Goal: Task Accomplishment & Management: Manage account settings

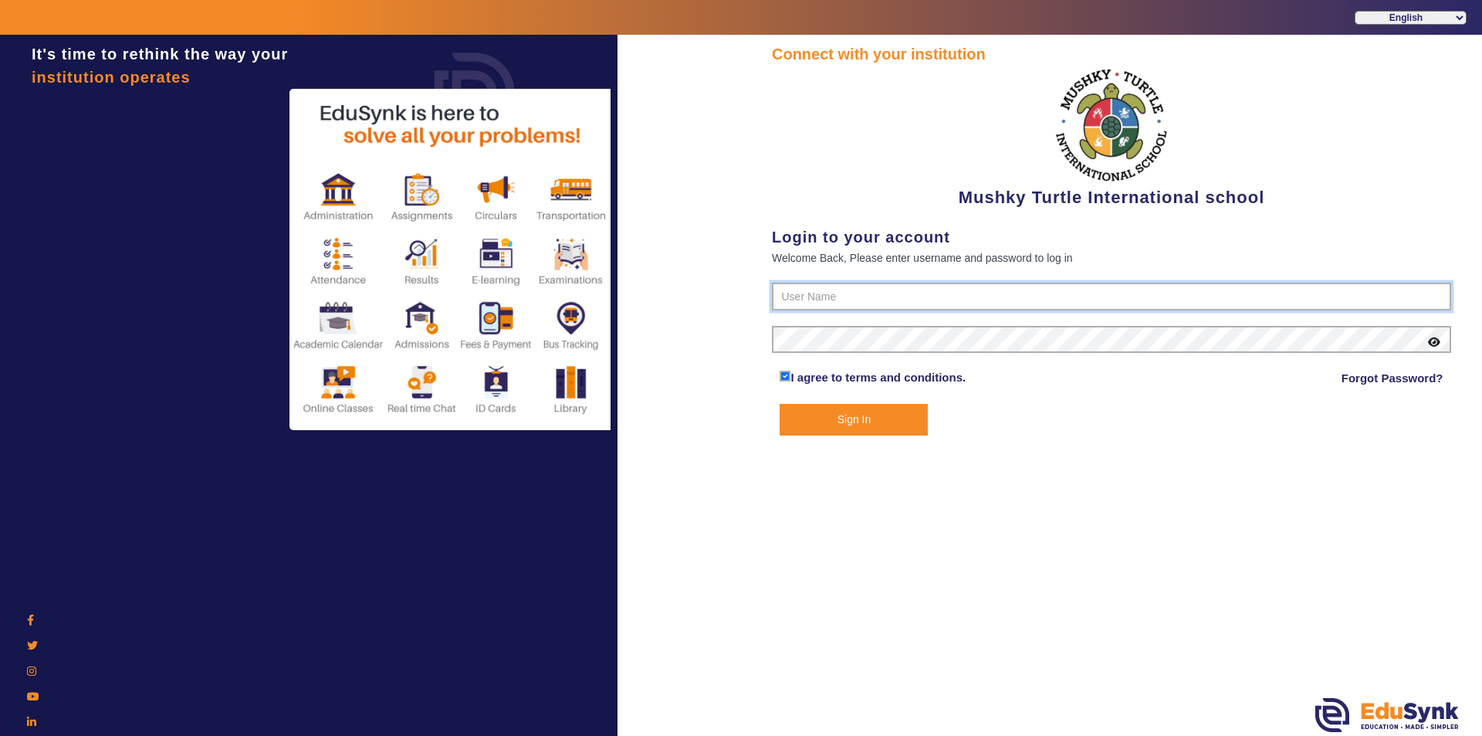
type input "9950605811"
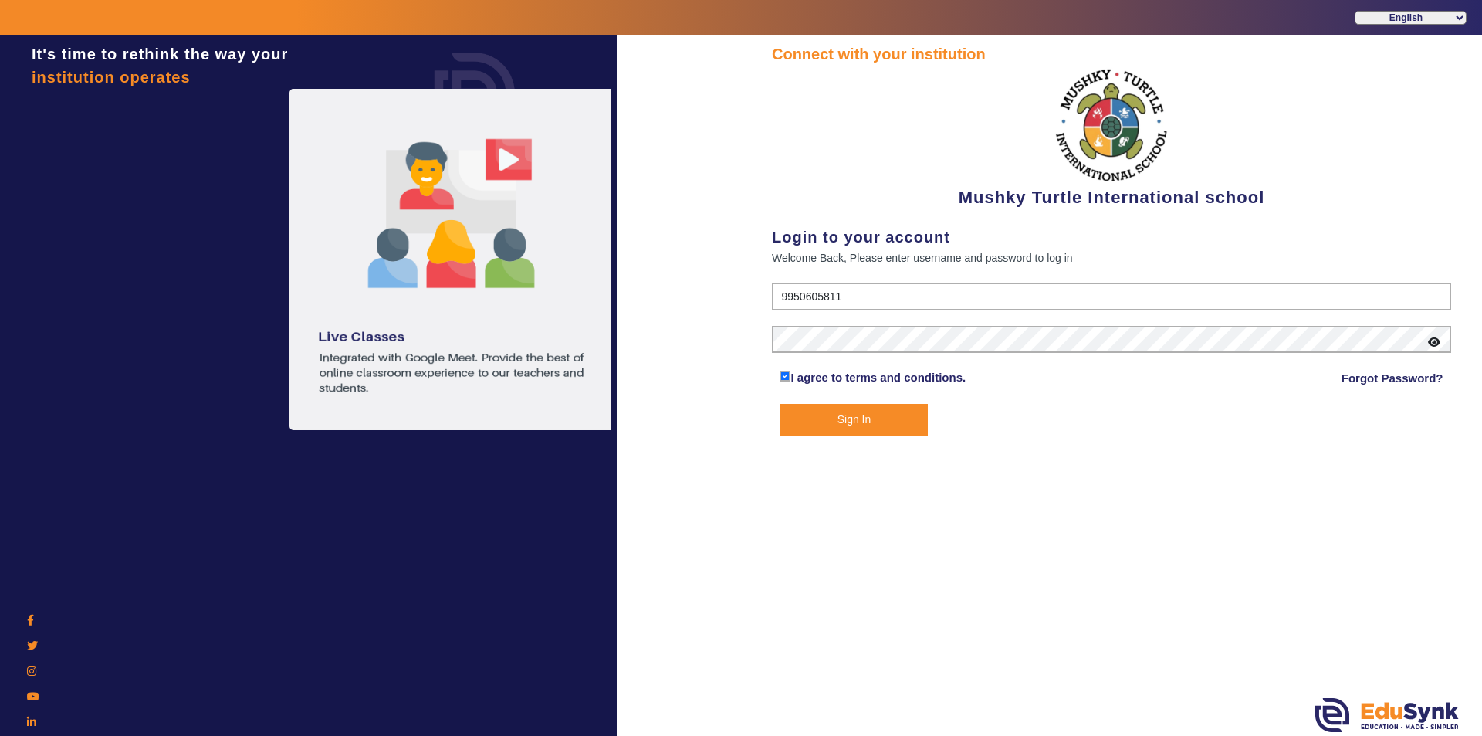
click at [716, 418] on button "Sign In" at bounding box center [854, 420] width 148 height 32
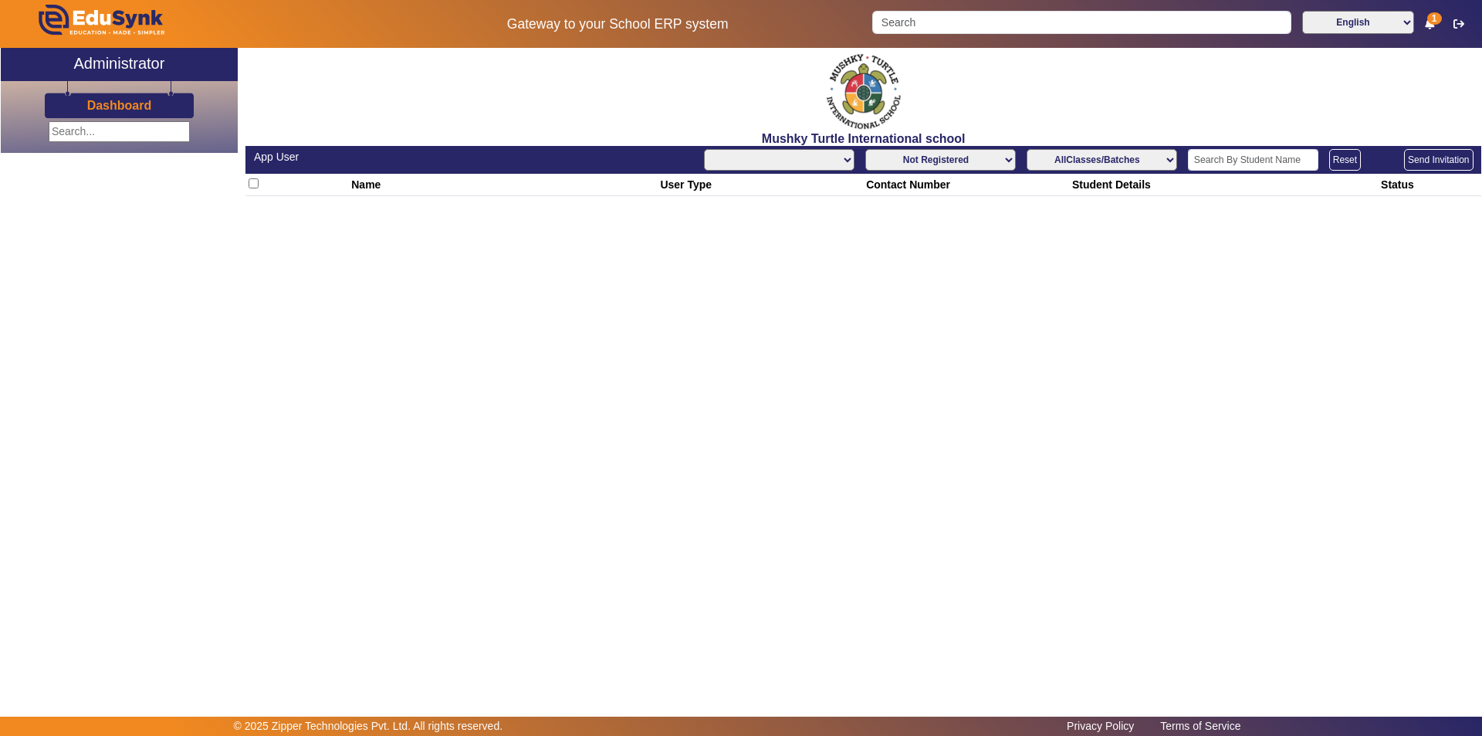
select select "All"
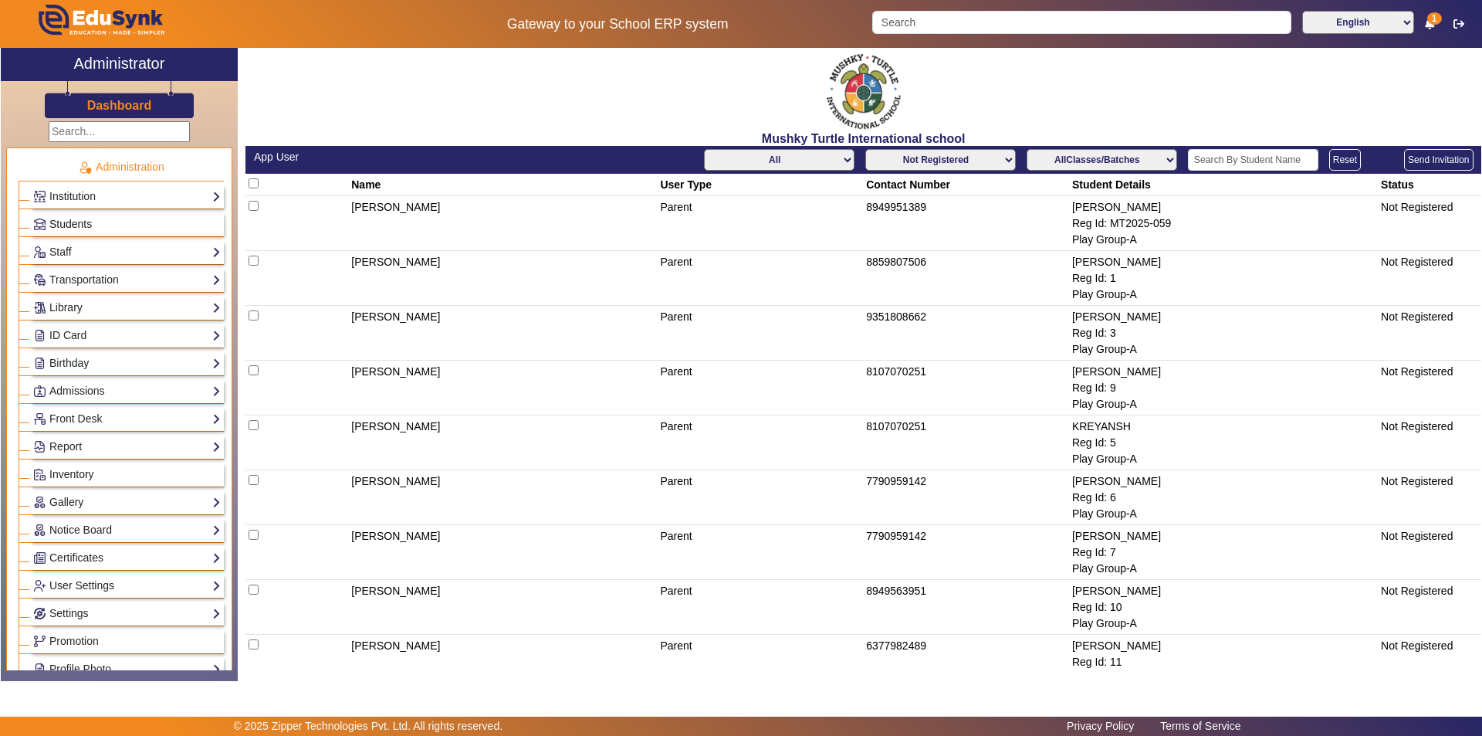
click at [142, 216] on link "Students" at bounding box center [127, 224] width 188 height 18
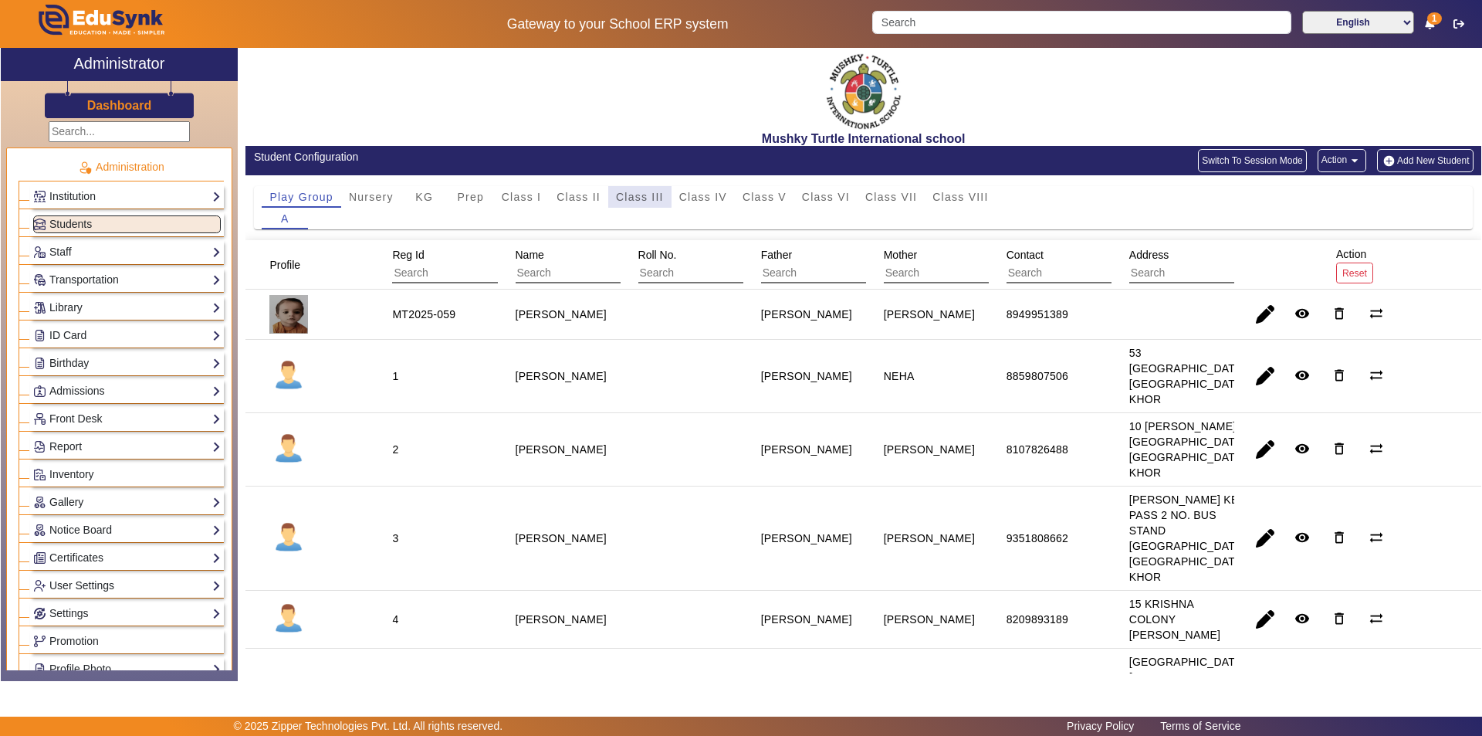
click at [628, 195] on span "Class III" at bounding box center [640, 196] width 48 height 11
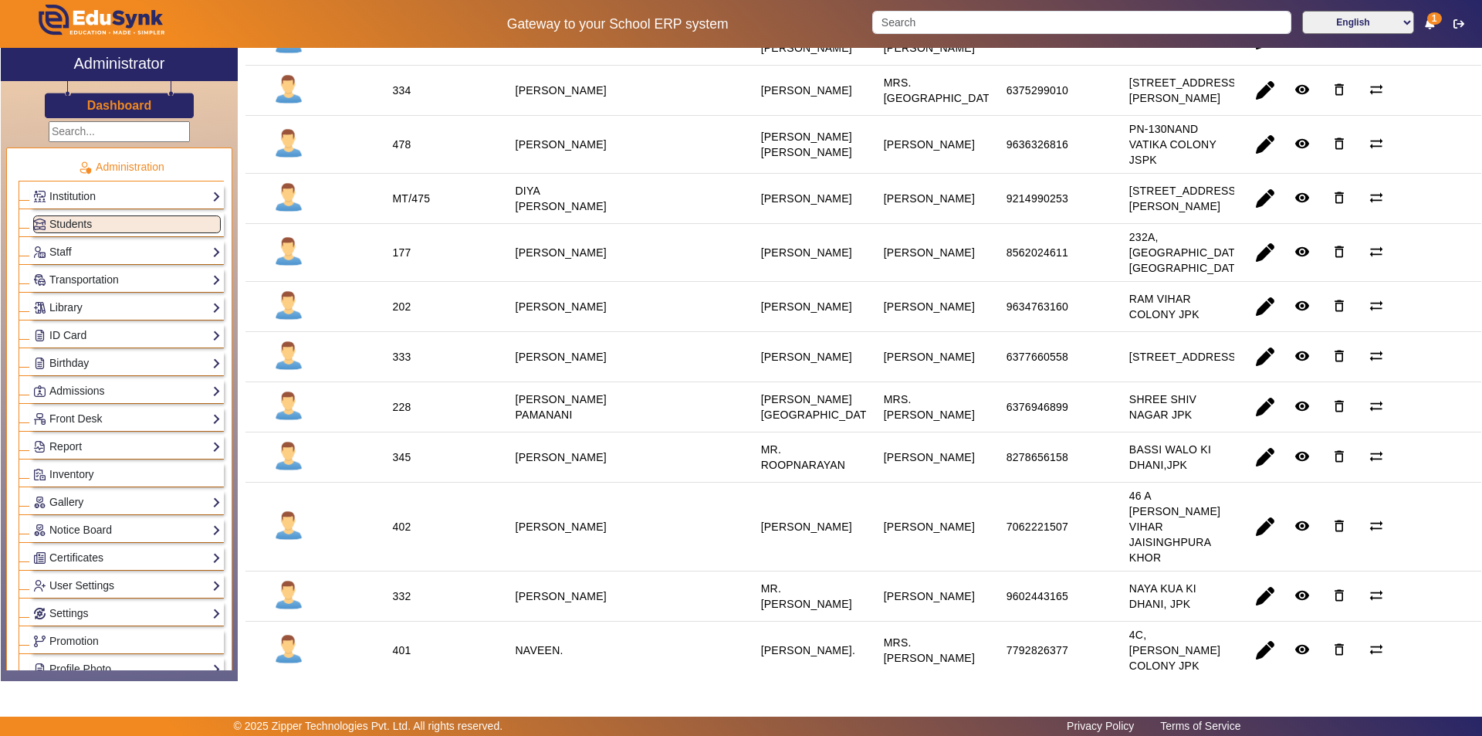
scroll to position [618, 0]
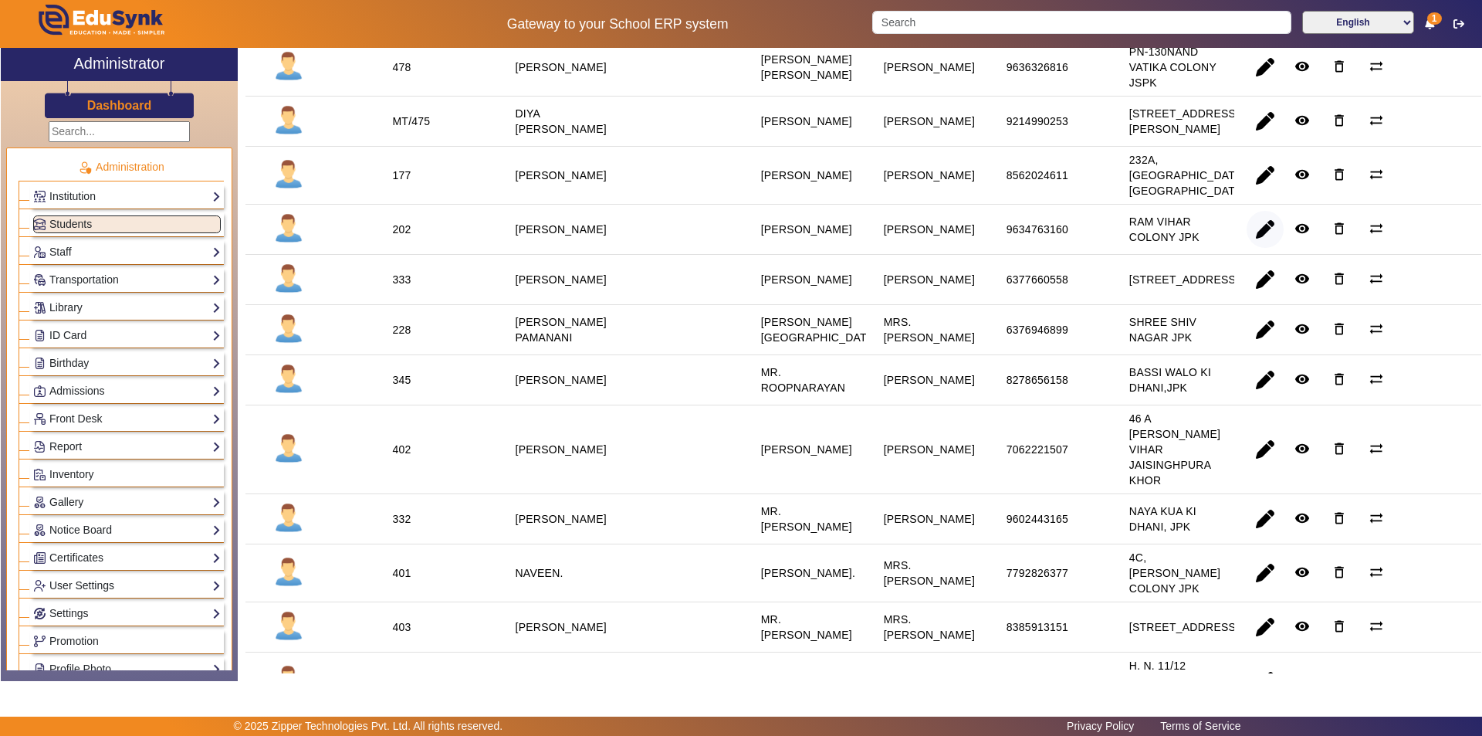
click at [716, 248] on span "button" at bounding box center [1265, 229] width 37 height 37
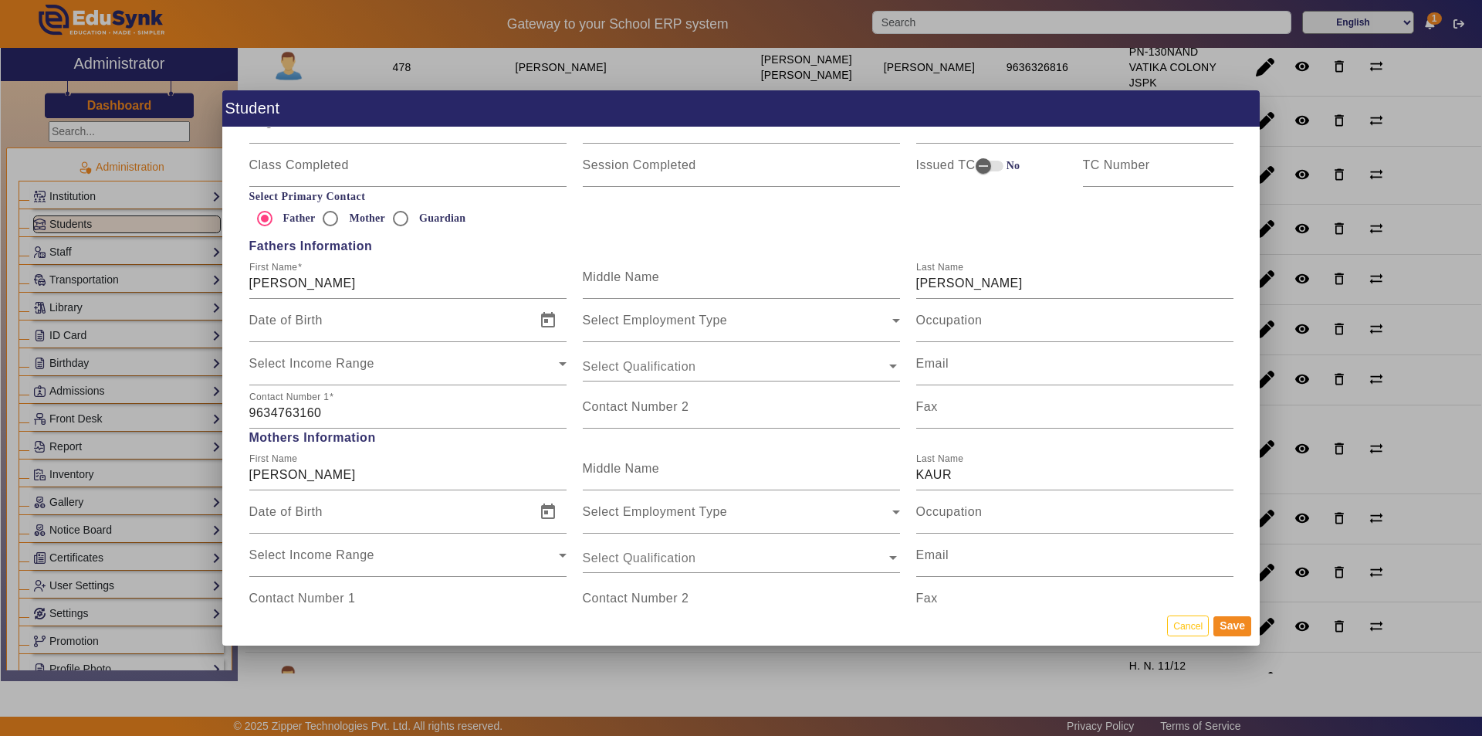
scroll to position [1081, 0]
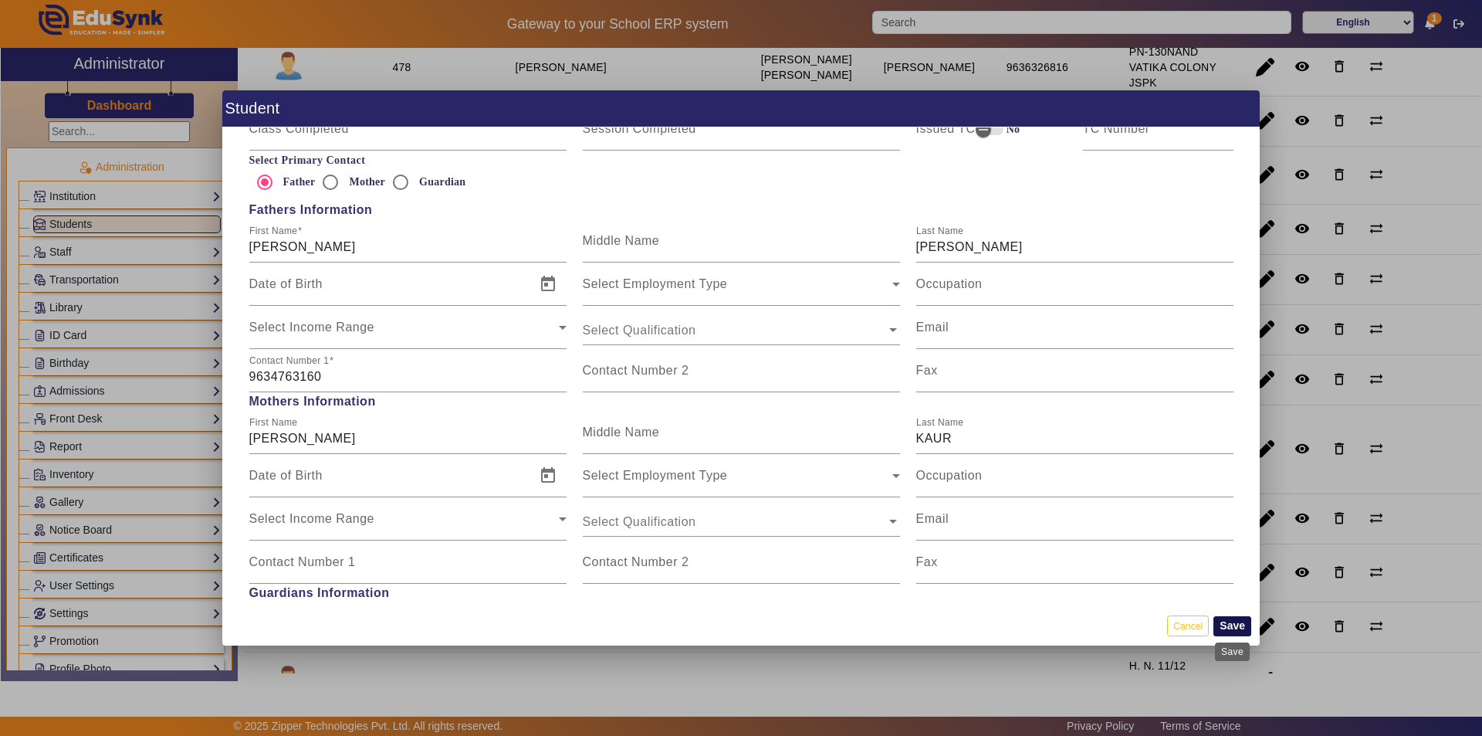
click at [716, 617] on button "Save" at bounding box center [1232, 626] width 38 height 20
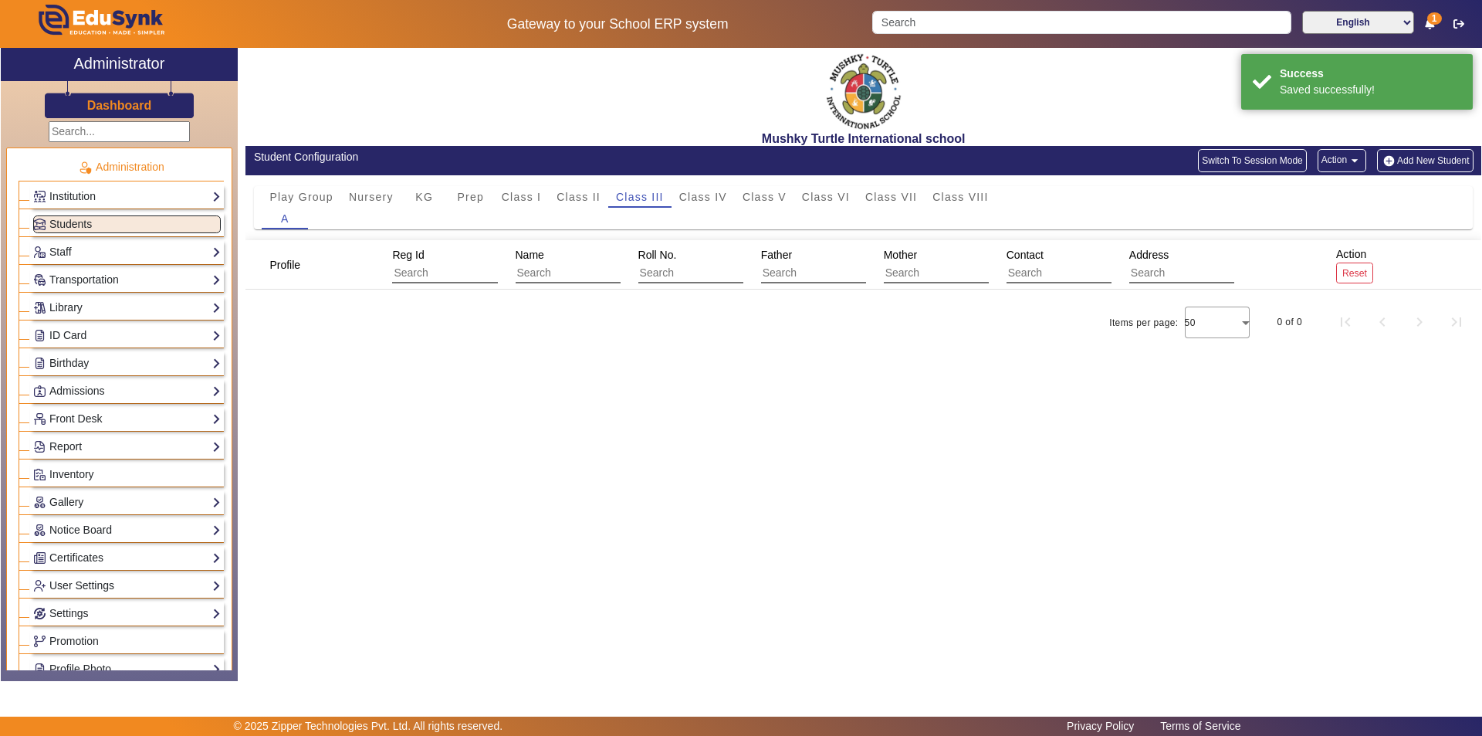
scroll to position [0, 0]
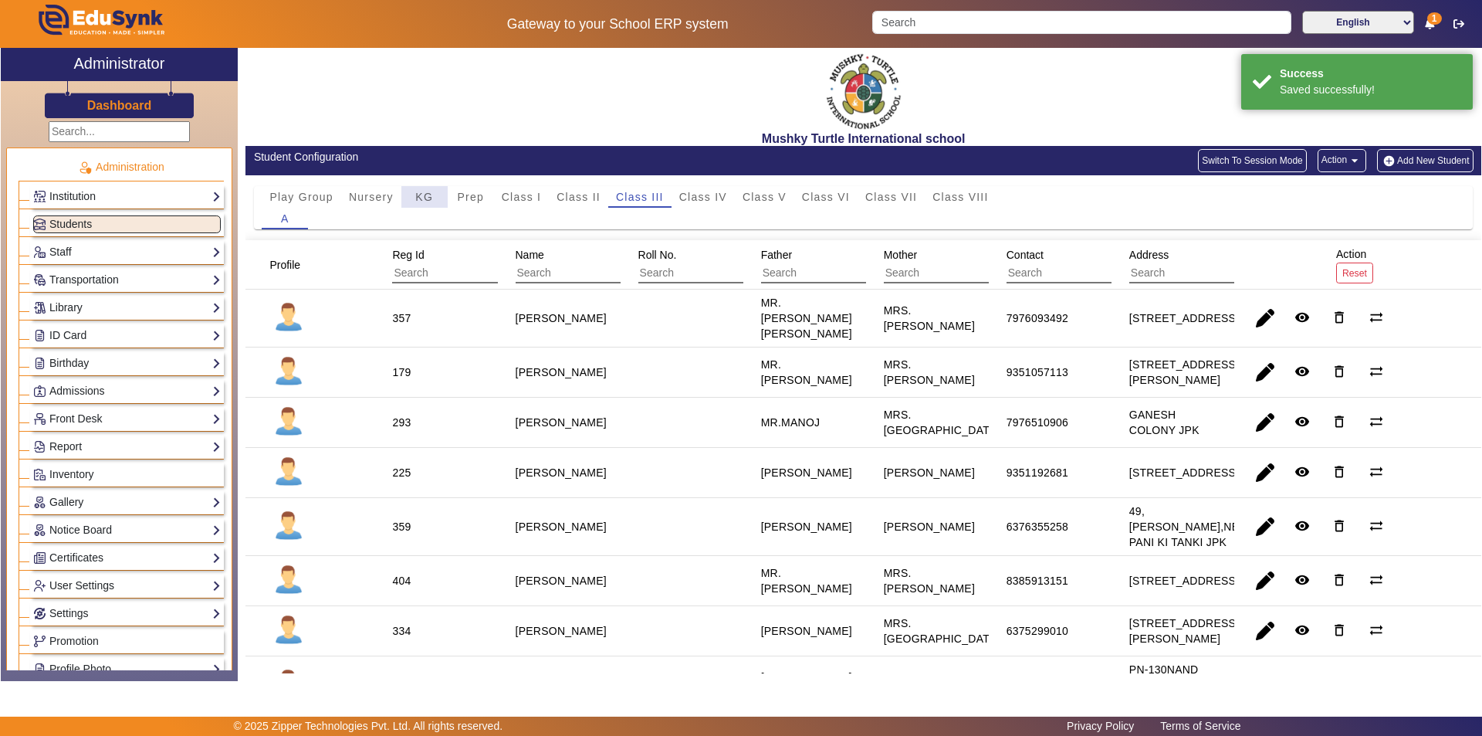
click at [433, 200] on span "KG" at bounding box center [424, 196] width 18 height 11
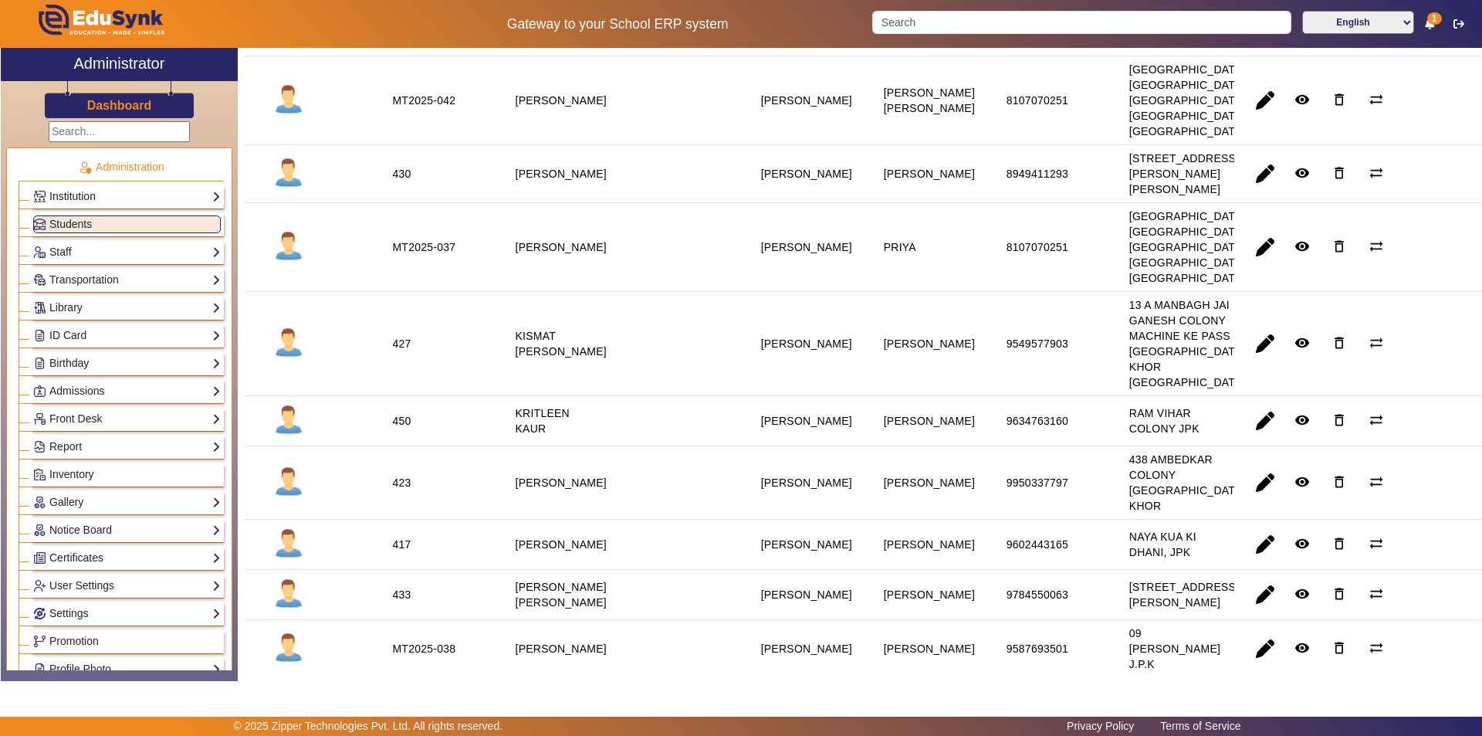
scroll to position [1698, 0]
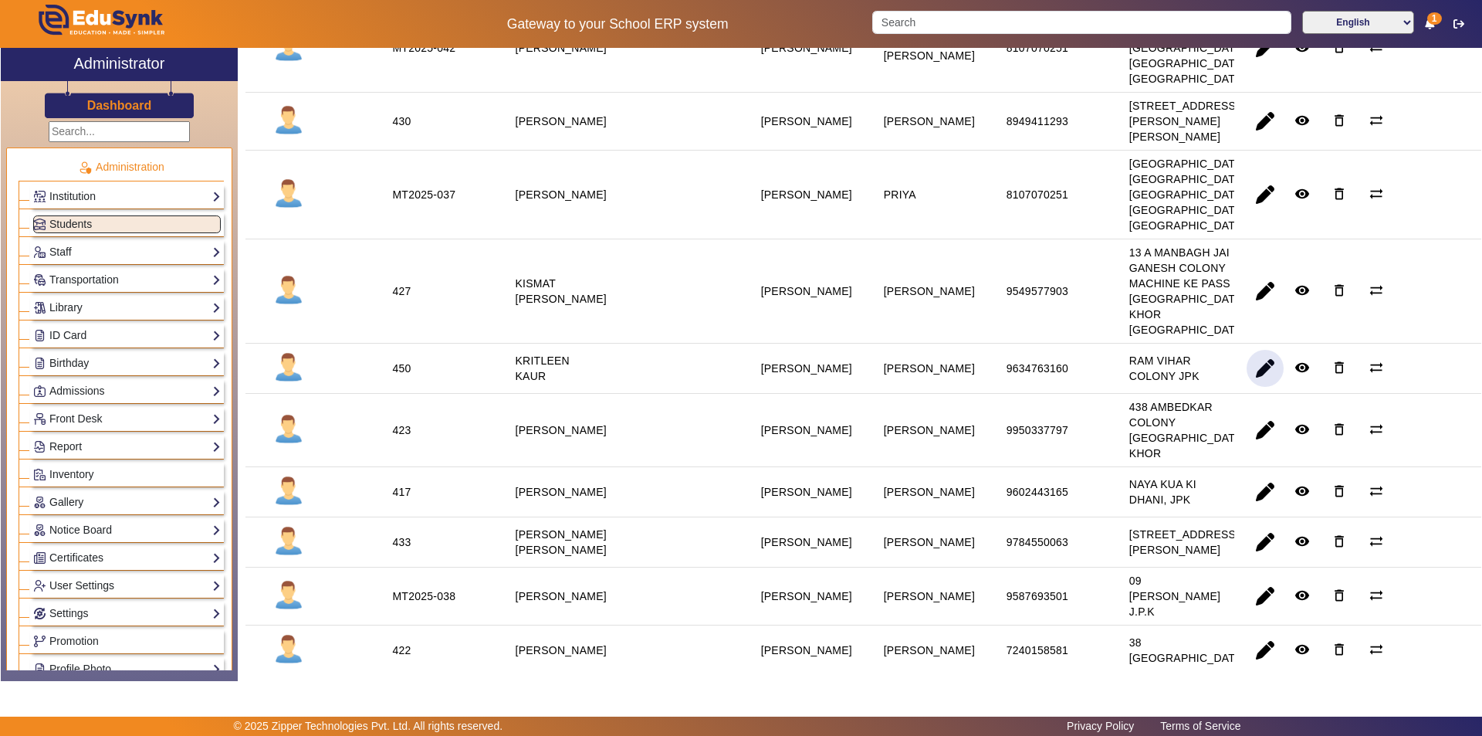
click at [716, 387] on span "button" at bounding box center [1265, 368] width 37 height 37
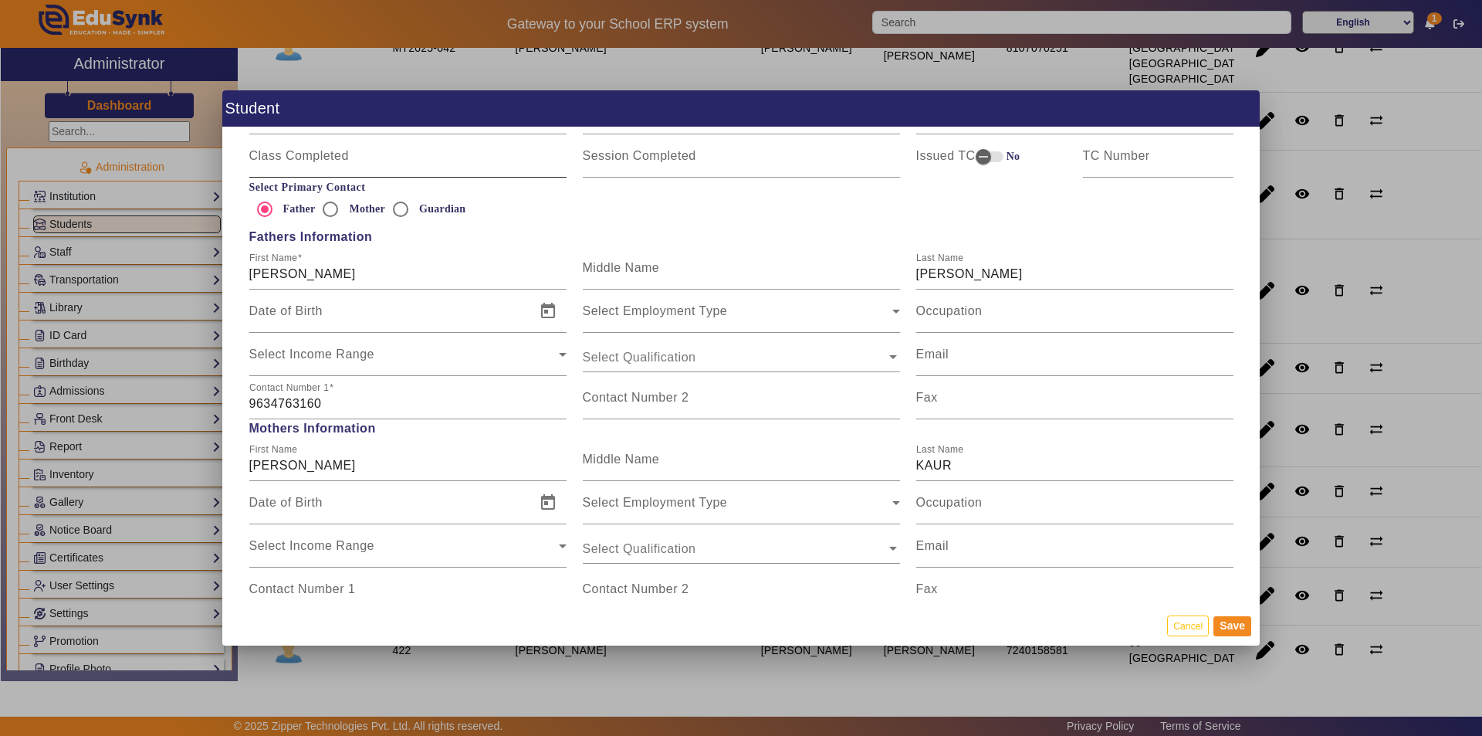
scroll to position [1081, 0]
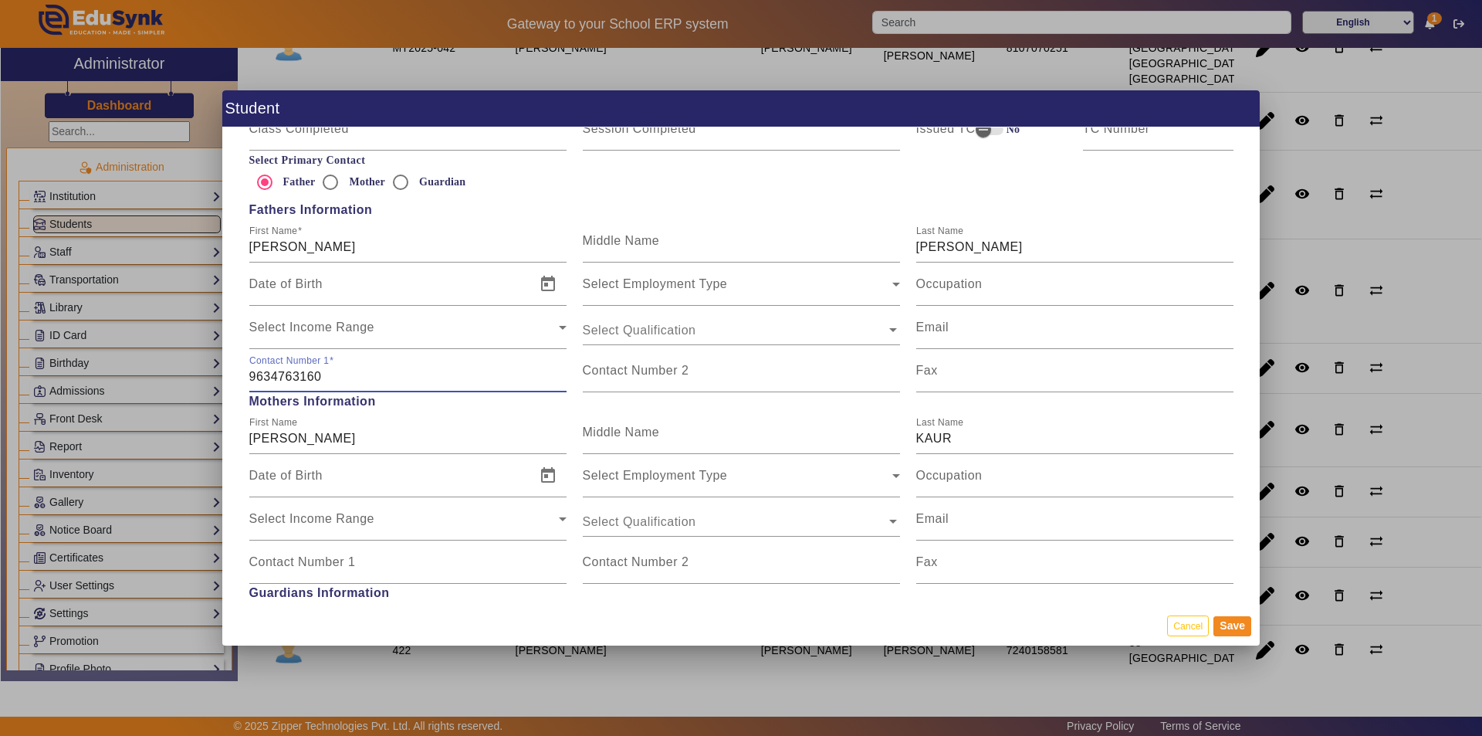
drag, startPoint x: 318, startPoint y: 380, endPoint x: 194, endPoint y: 390, distance: 124.7
click at [194, 390] on div "Student Personal Information First Name KRITLEEN Middle Name Last Name [PERSON_…" at bounding box center [741, 368] width 1482 height 736
click at [716, 623] on button "Save" at bounding box center [1232, 626] width 38 height 20
type input "9634763160"
click at [378, 574] on input "Contact Number 1" at bounding box center [407, 568] width 317 height 19
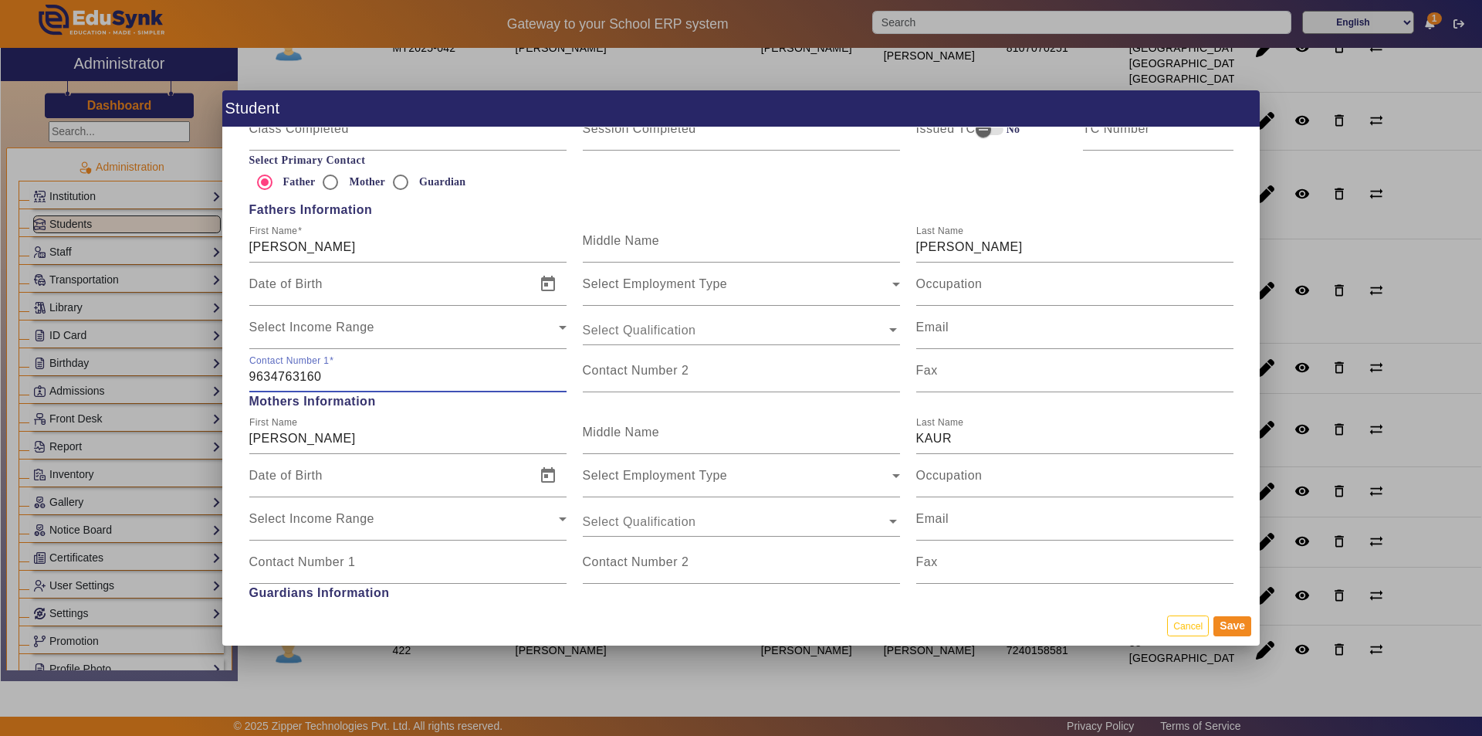
drag, startPoint x: 323, startPoint y: 377, endPoint x: 155, endPoint y: 386, distance: 167.8
click at [155, 385] on div "Student Personal Information First Name KRITLEEN Middle Name Last Name [PERSON_…" at bounding box center [741, 368] width 1482 height 736
click at [267, 567] on mat-label "Contact Number 1" at bounding box center [302, 561] width 107 height 13
click at [267, 567] on input "Contact Number 1" at bounding box center [407, 568] width 317 height 19
paste input "9634763160"
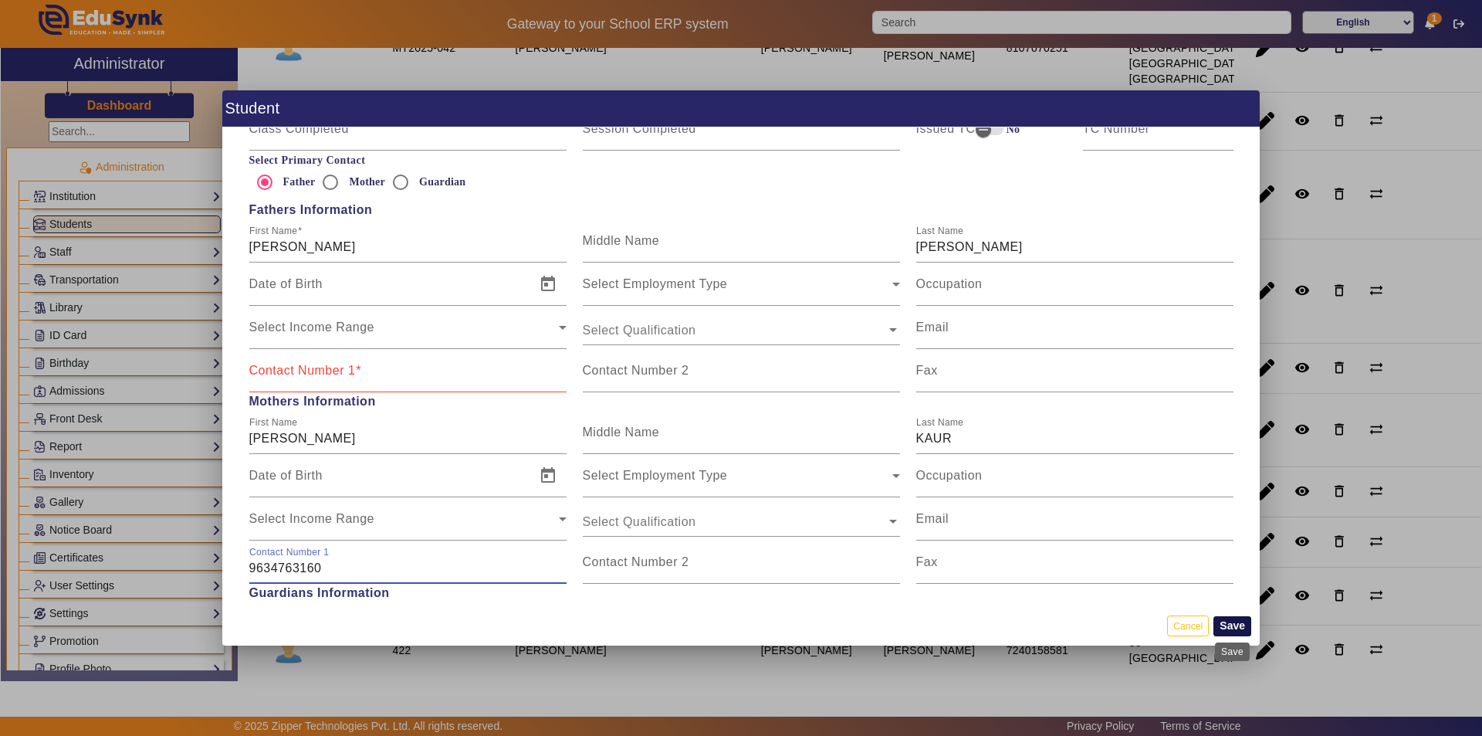
type input "9634763160"
click at [716, 627] on button "Save" at bounding box center [1232, 626] width 38 height 20
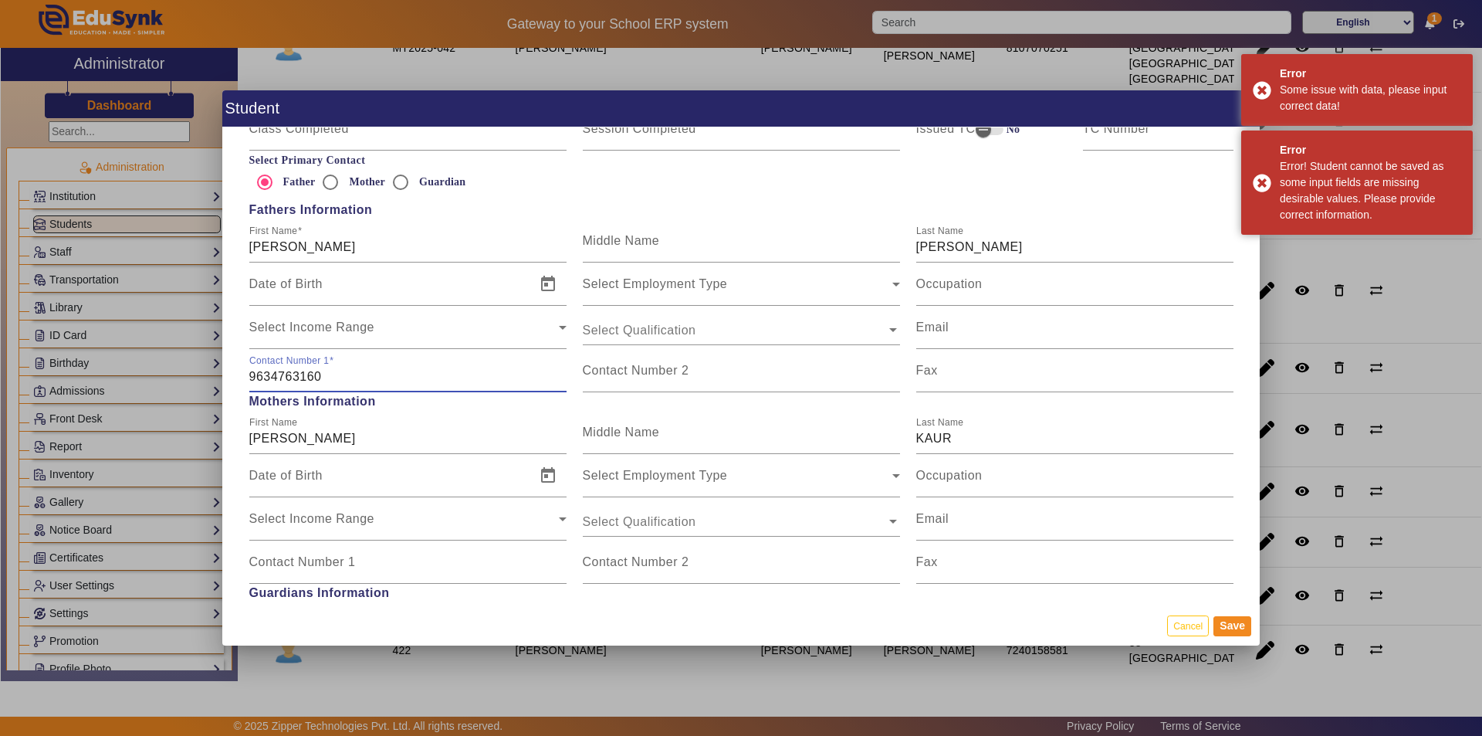
click at [515, 377] on input "9634763160" at bounding box center [407, 376] width 317 height 19
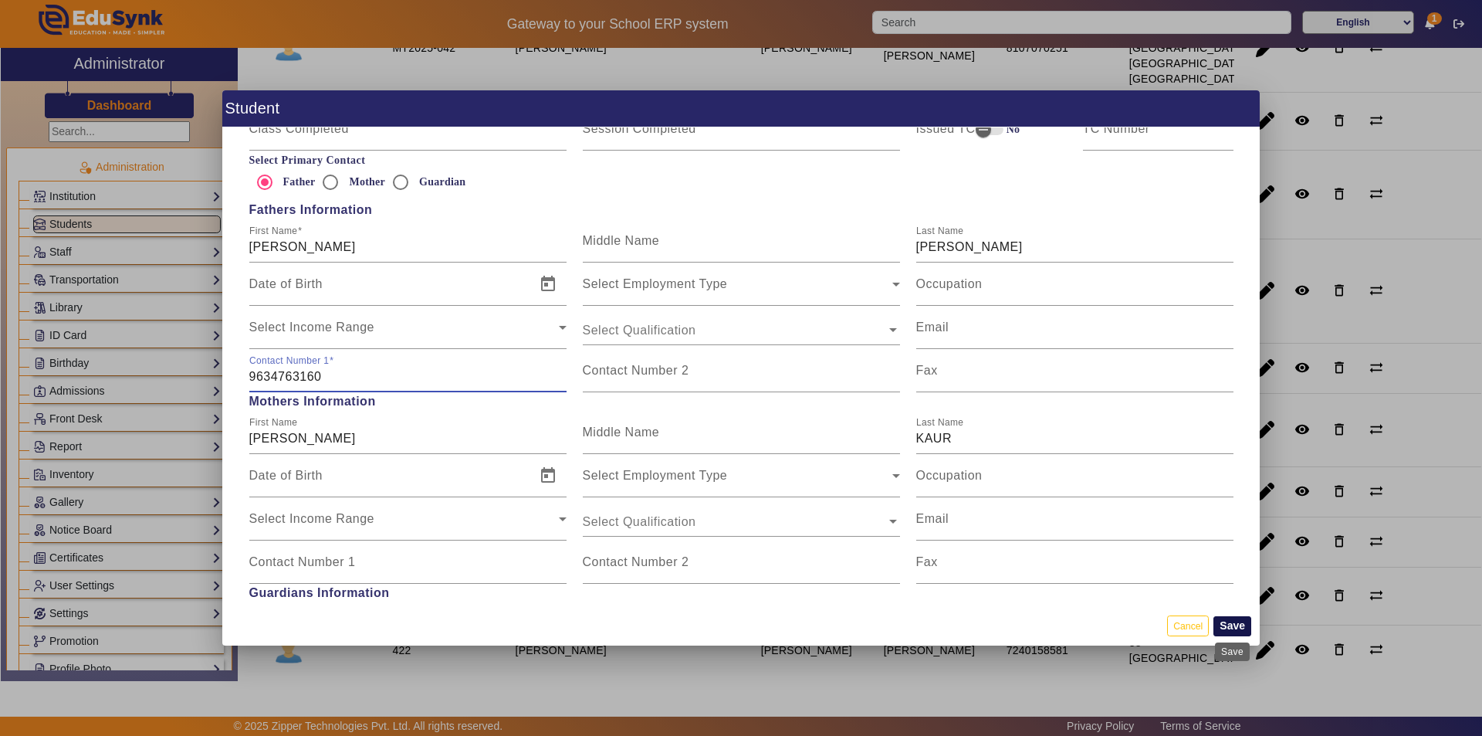
type input "9634763160"
click at [716, 628] on button "Save" at bounding box center [1232, 626] width 38 height 20
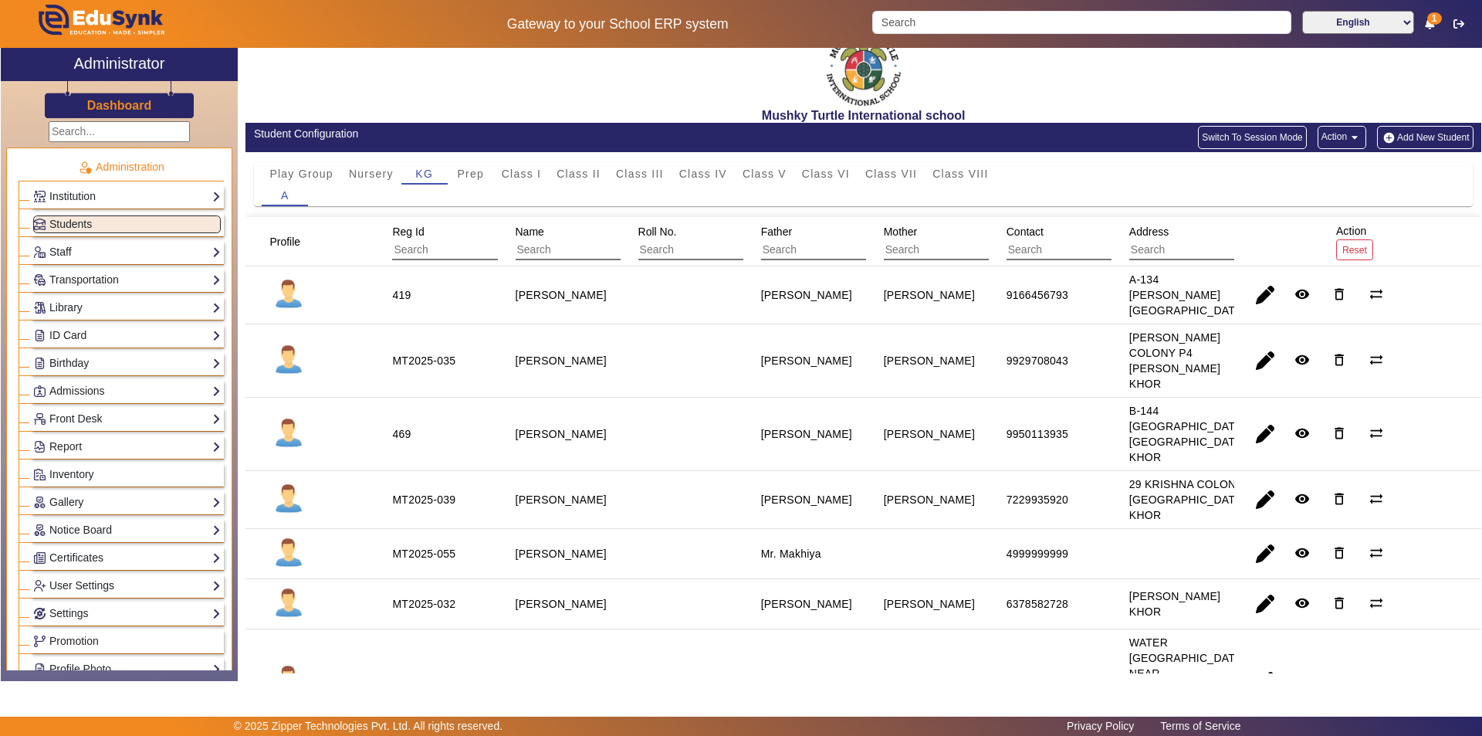
scroll to position [0, 0]
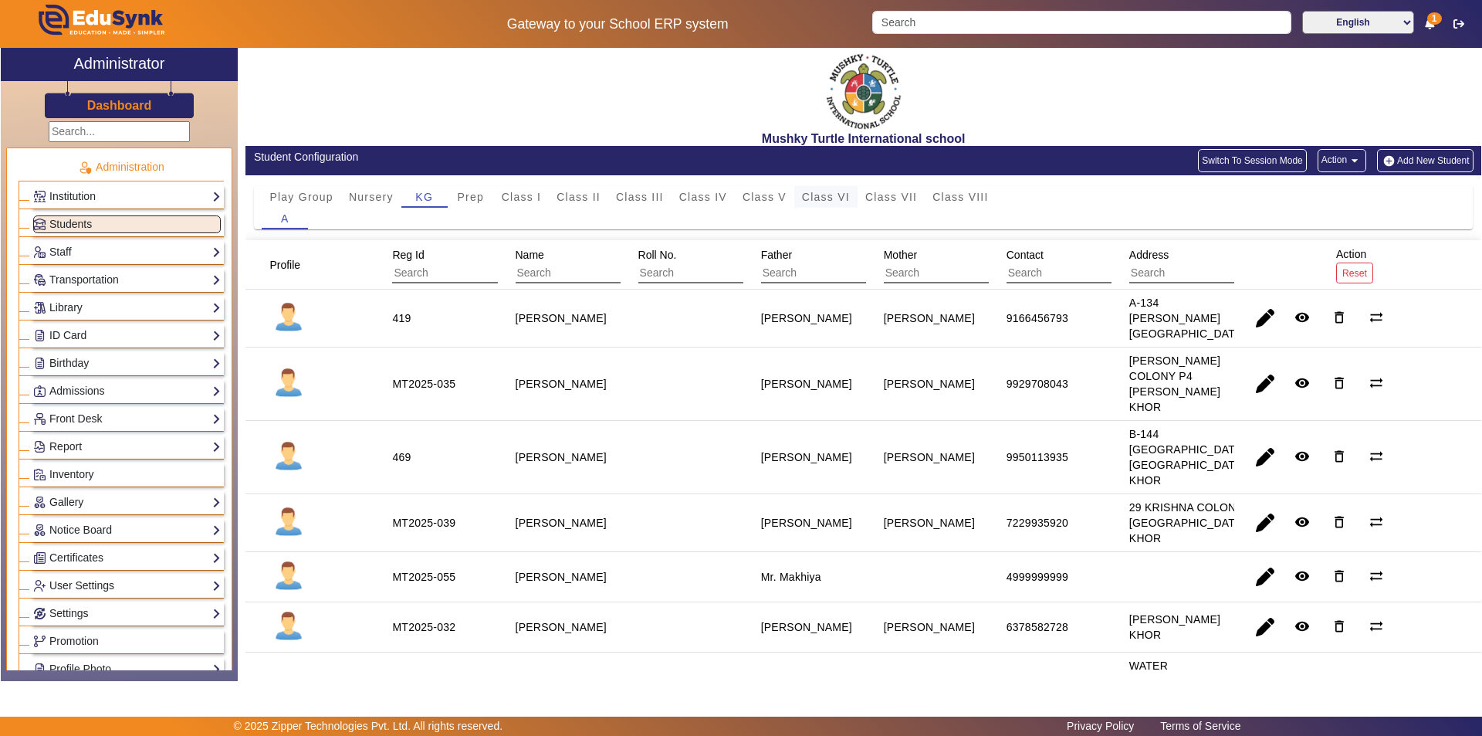
click at [716, 196] on span "Class VI" at bounding box center [826, 196] width 48 height 11
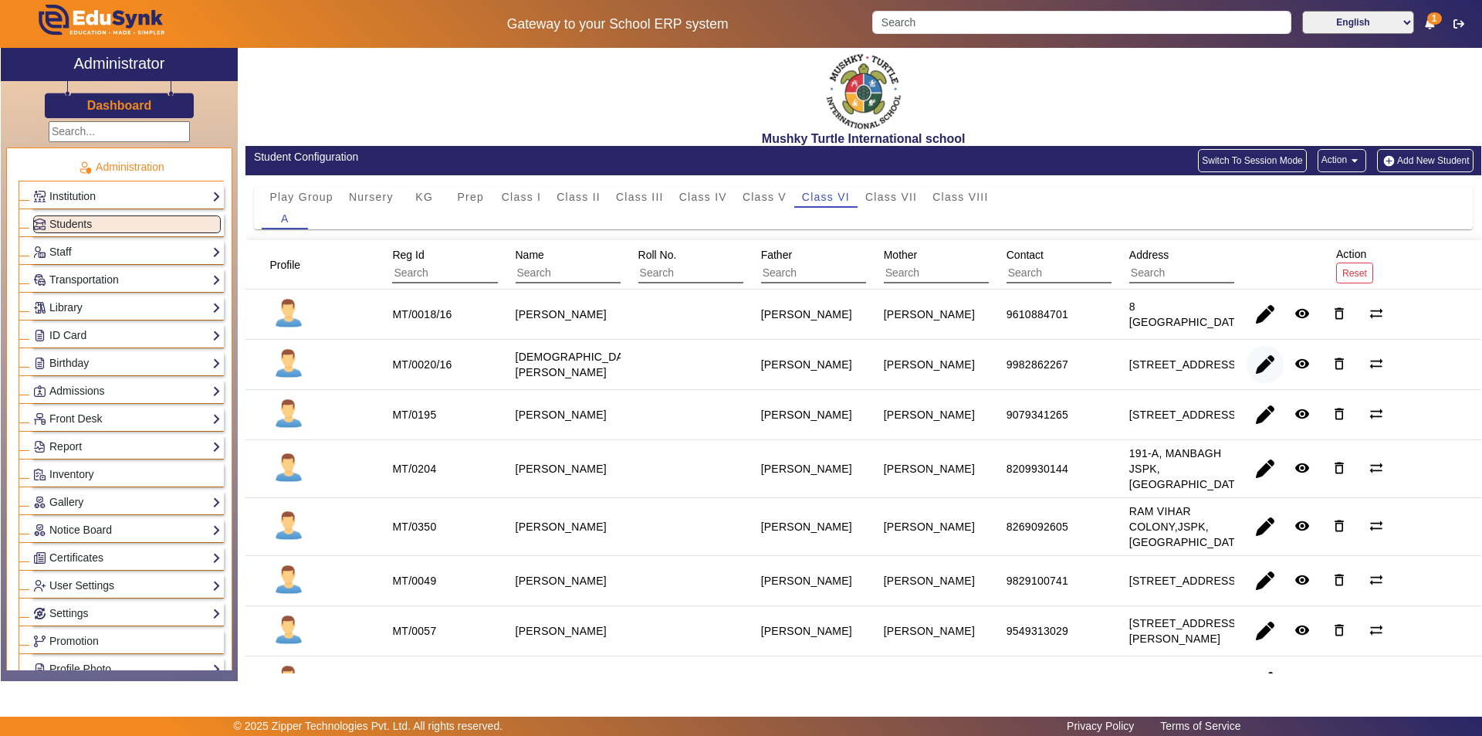
click at [716, 372] on span "button" at bounding box center [1265, 364] width 37 height 37
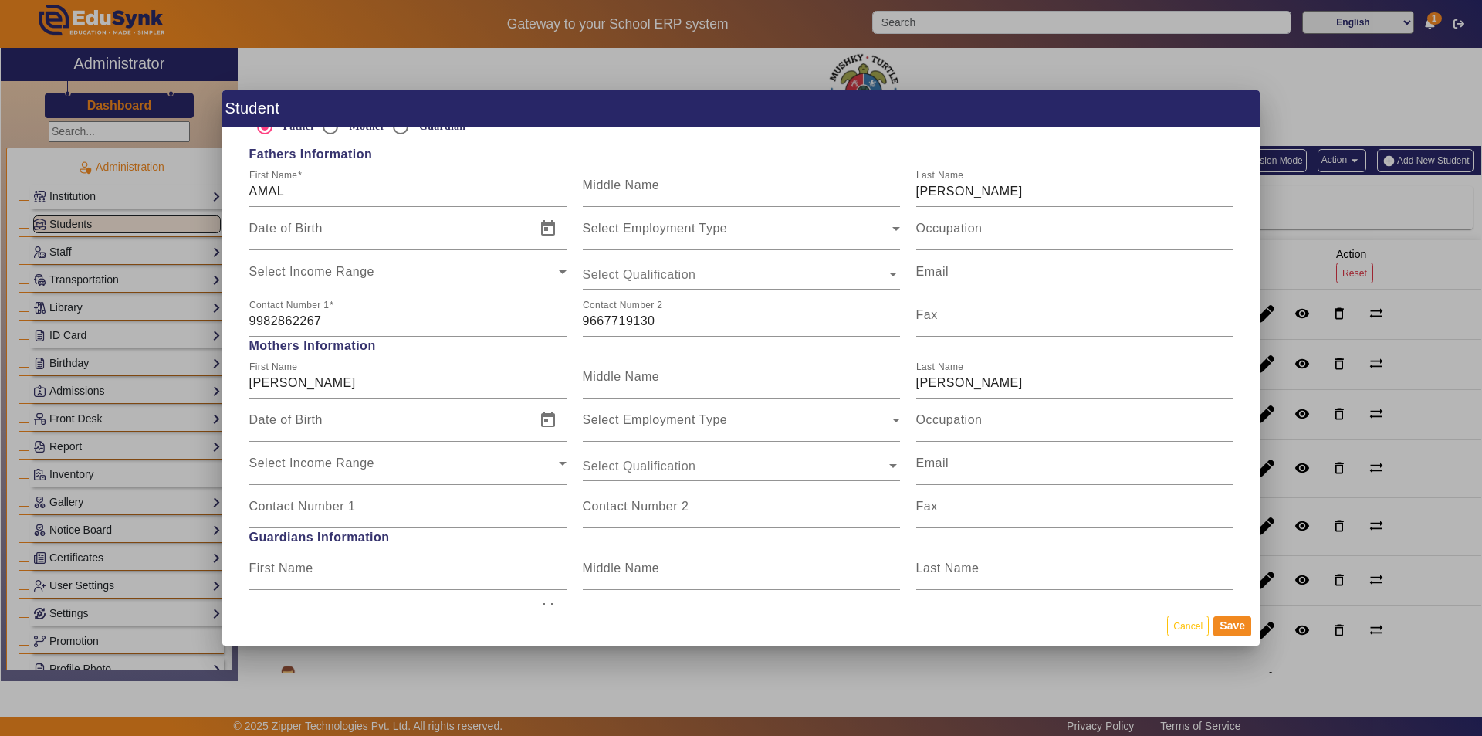
scroll to position [1158, 0]
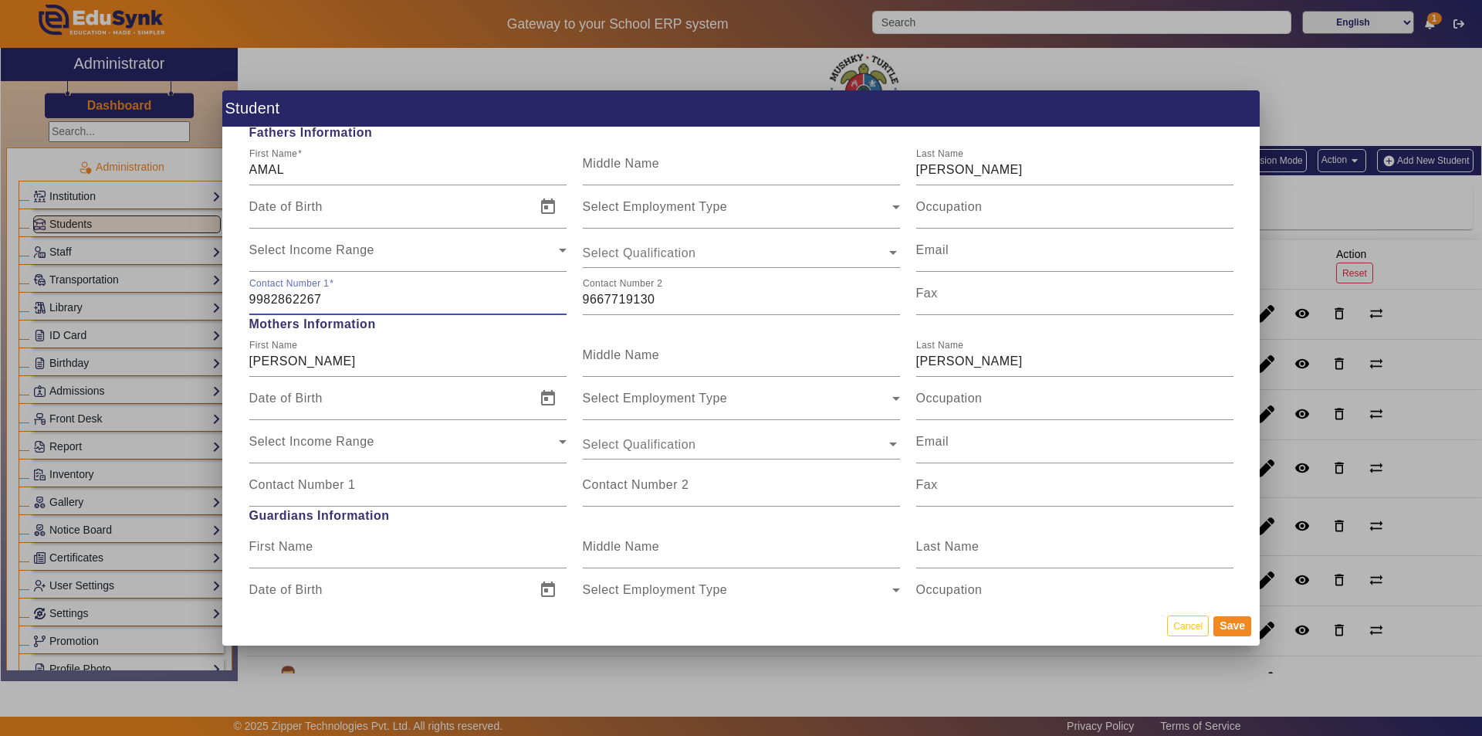
drag, startPoint x: 323, startPoint y: 298, endPoint x: 157, endPoint y: 298, distance: 165.2
click at [171, 306] on div "Student Personal Information First Name [PERSON_NAME] Middle Name Last Name [PE…" at bounding box center [741, 368] width 1482 height 736
click at [286, 492] on input "Contact Number 1" at bounding box center [407, 491] width 317 height 19
paste input "9982862267"
type input "9982862267"
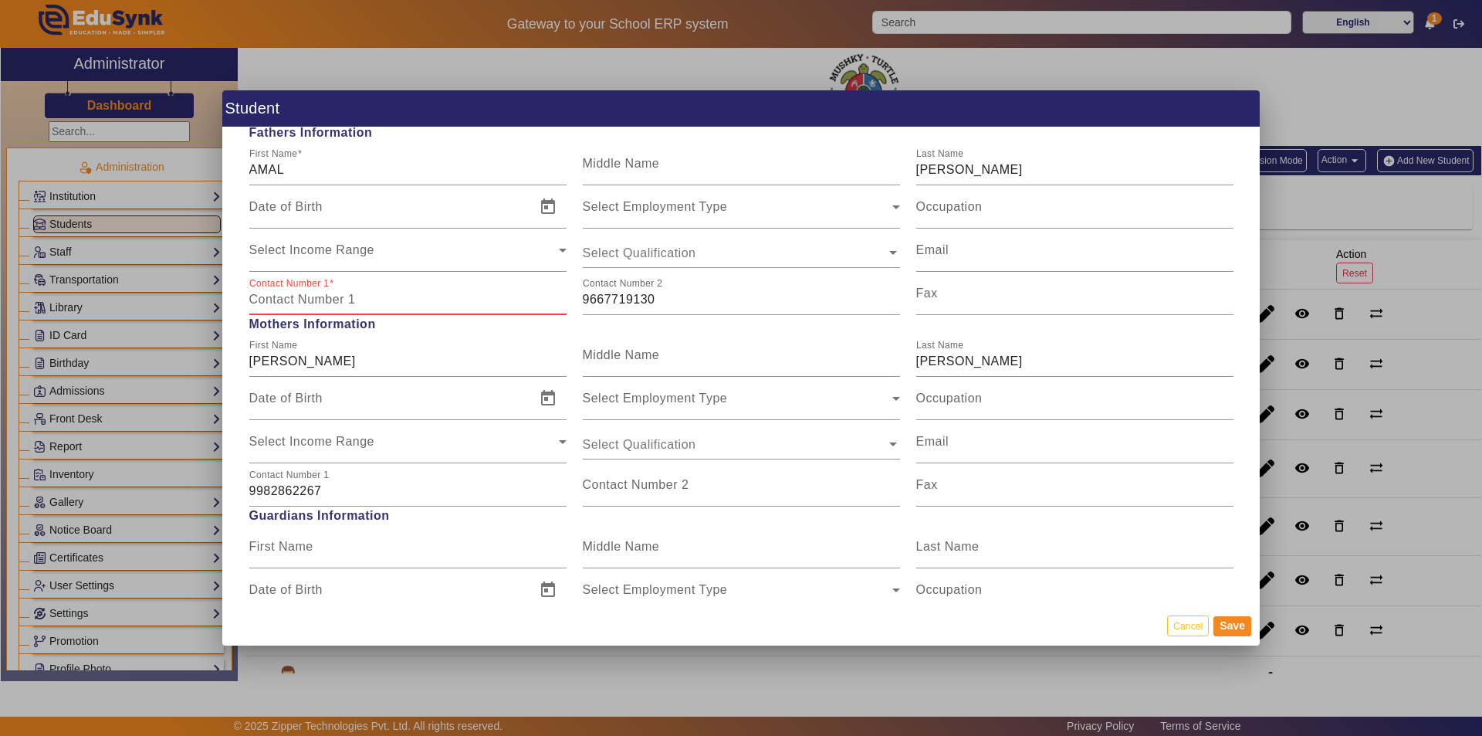
click at [373, 298] on input "Contact Number 1" at bounding box center [407, 299] width 317 height 19
type input "8949995964"
click at [716, 627] on button "Save" at bounding box center [1232, 626] width 38 height 20
